Goal: Find specific page/section: Find specific page/section

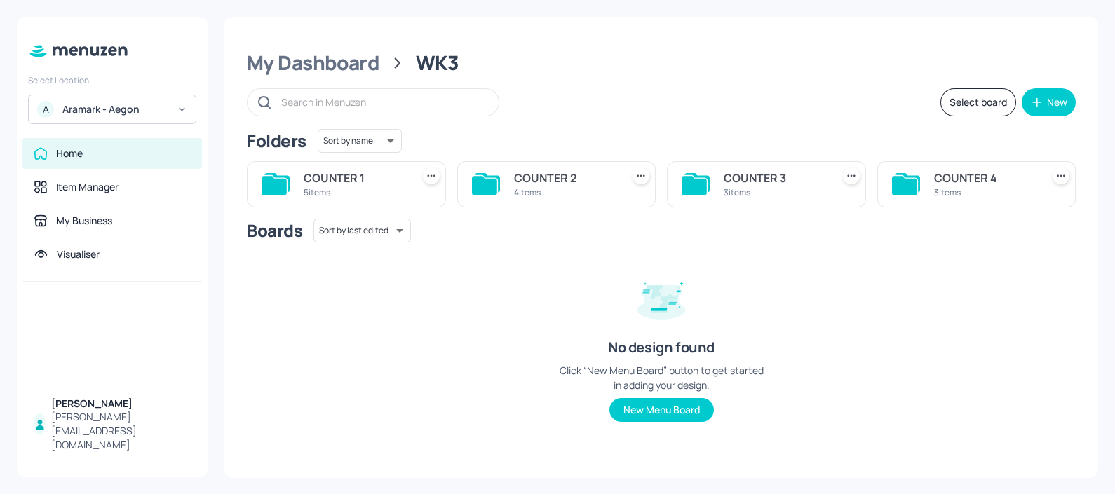
click at [935, 196] on div "3 items" at bounding box center [985, 193] width 102 height 12
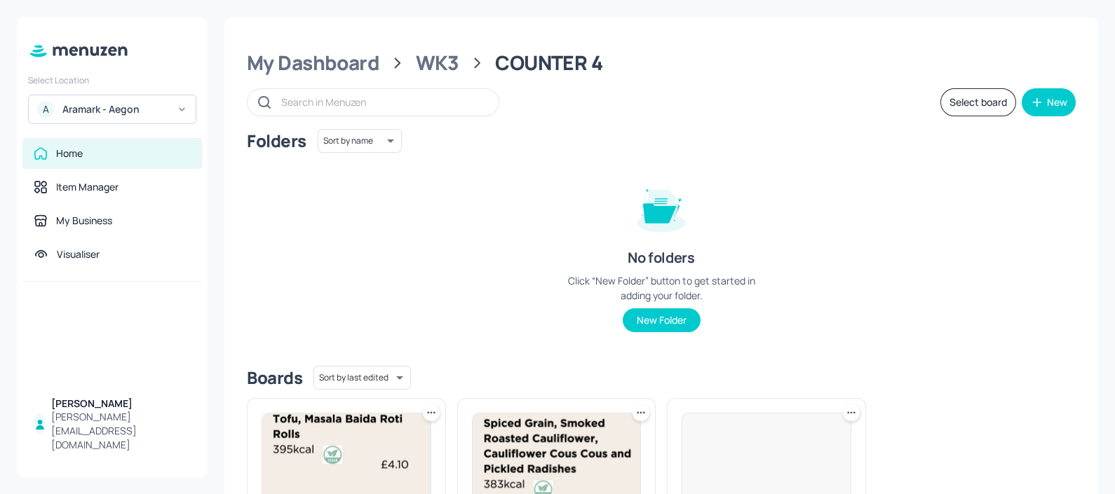
click at [463, 58] on div "My Dashboard WK3 COUNTER 4" at bounding box center [661, 62] width 829 height 25
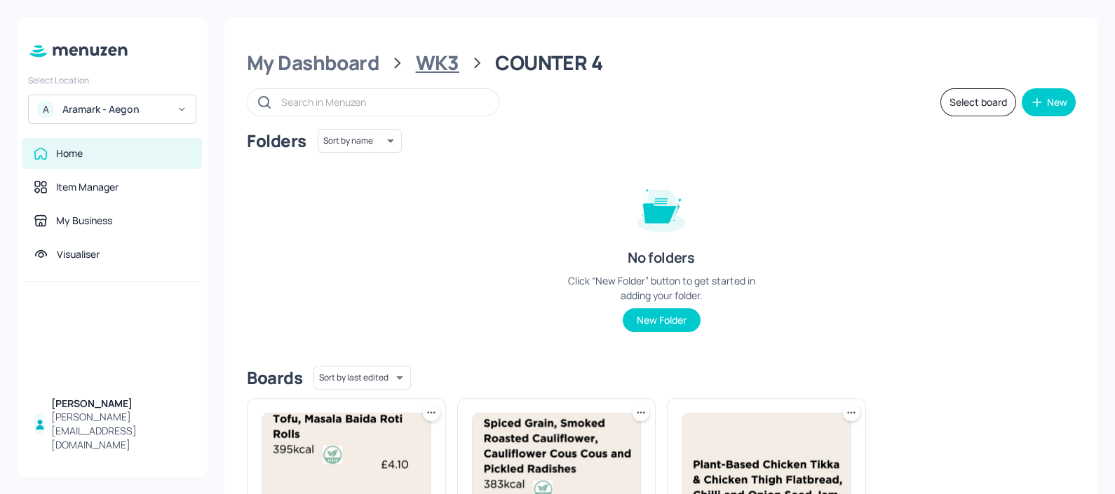
click at [455, 64] on div "WK3" at bounding box center [437, 62] width 43 height 25
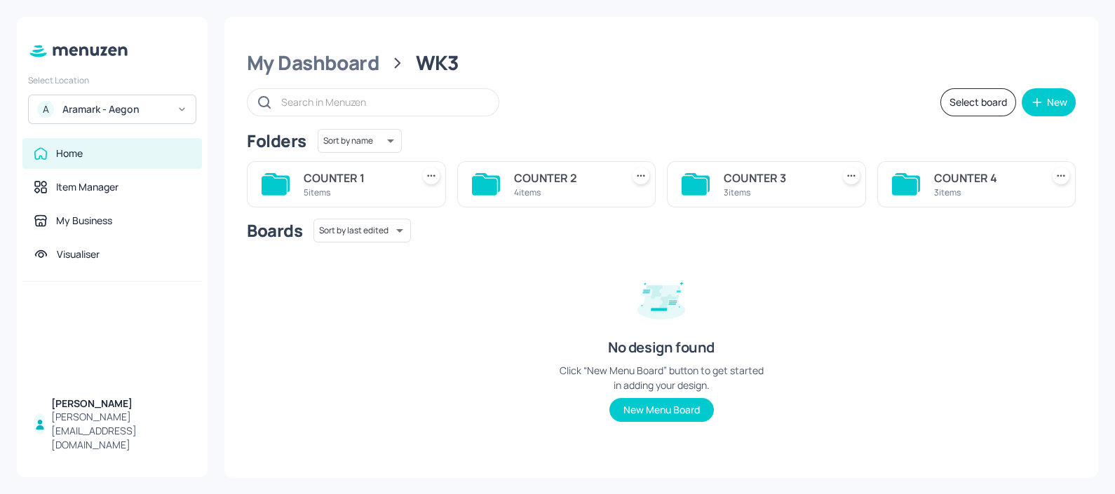
click at [361, 170] on div "COUNTER 1" at bounding box center [355, 178] width 102 height 17
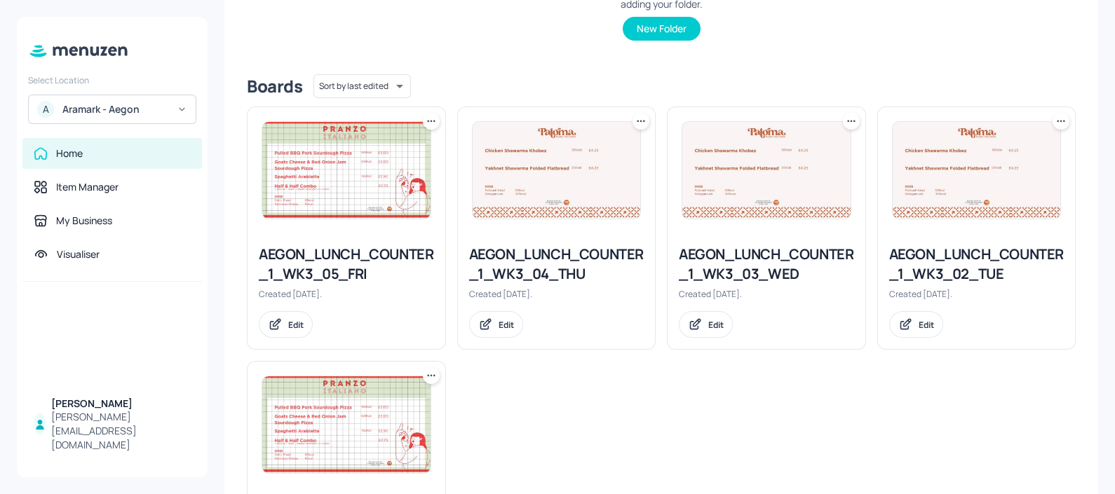
scroll to position [295, 0]
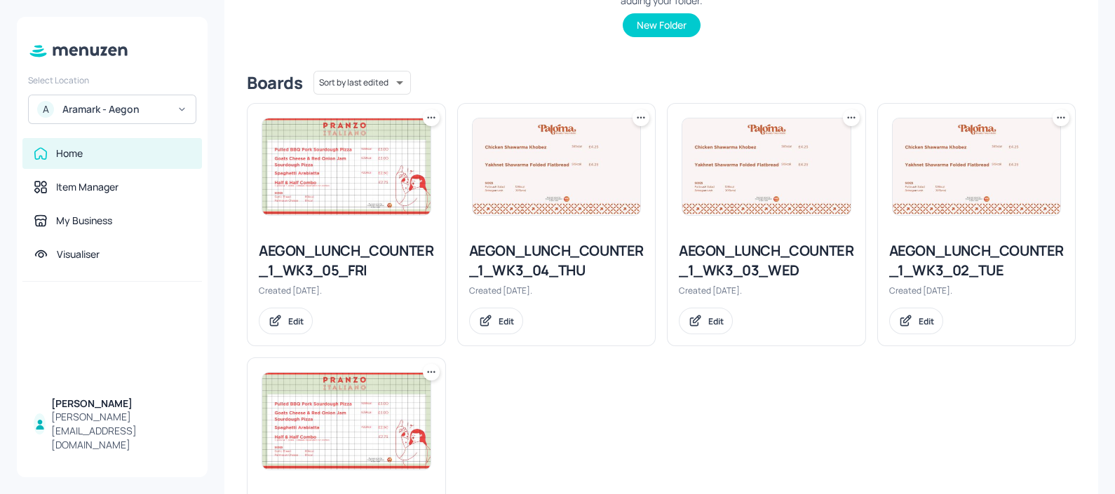
click at [326, 137] on img at bounding box center [346, 167] width 168 height 97
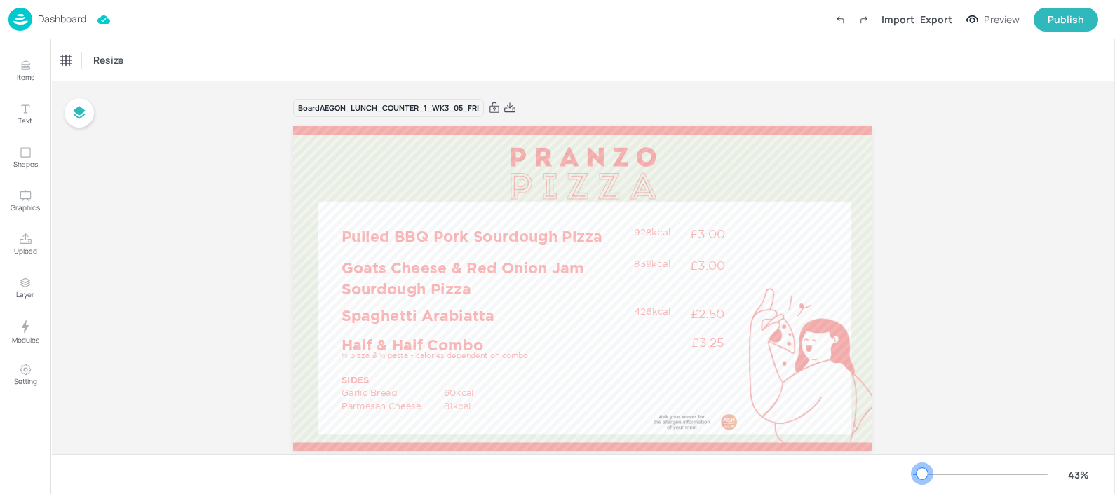
drag, startPoint x: 933, startPoint y: 474, endPoint x: 922, endPoint y: 468, distance: 12.5
click at [922, 468] on div at bounding box center [921, 473] width 11 height 11
click at [1012, 323] on div "Board AEGON_LUNCH_COUNTER_1_WK3_05_FRI Pulled BBQ Pork Sourdough Pizza £3.00 92…" at bounding box center [582, 283] width 1064 height 405
